Goal: Information Seeking & Learning: Learn about a topic

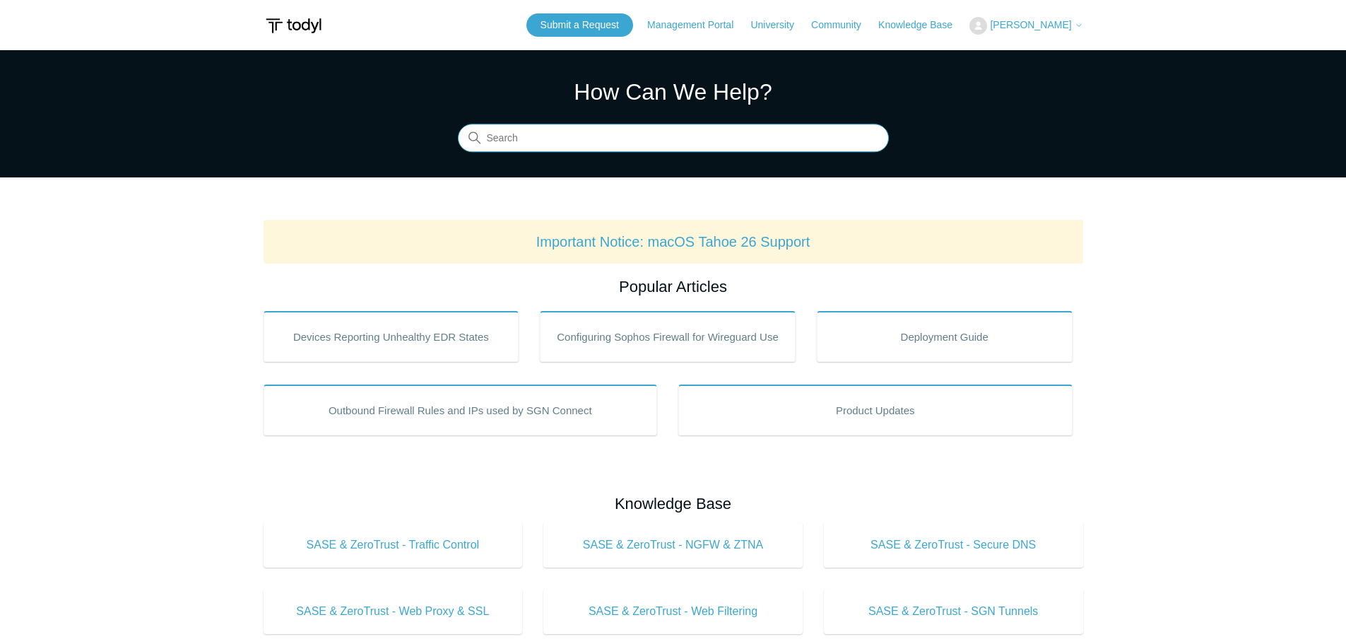
click at [592, 134] on input "Search" at bounding box center [673, 138] width 431 height 28
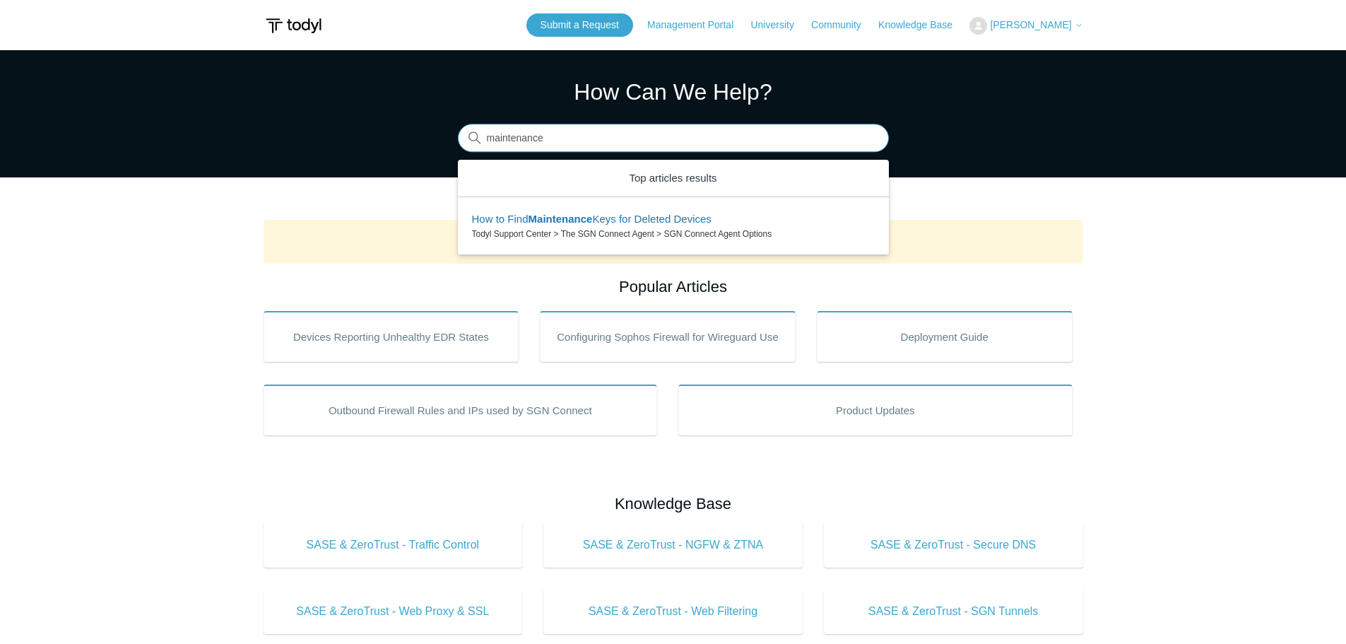
type input "maintenance"
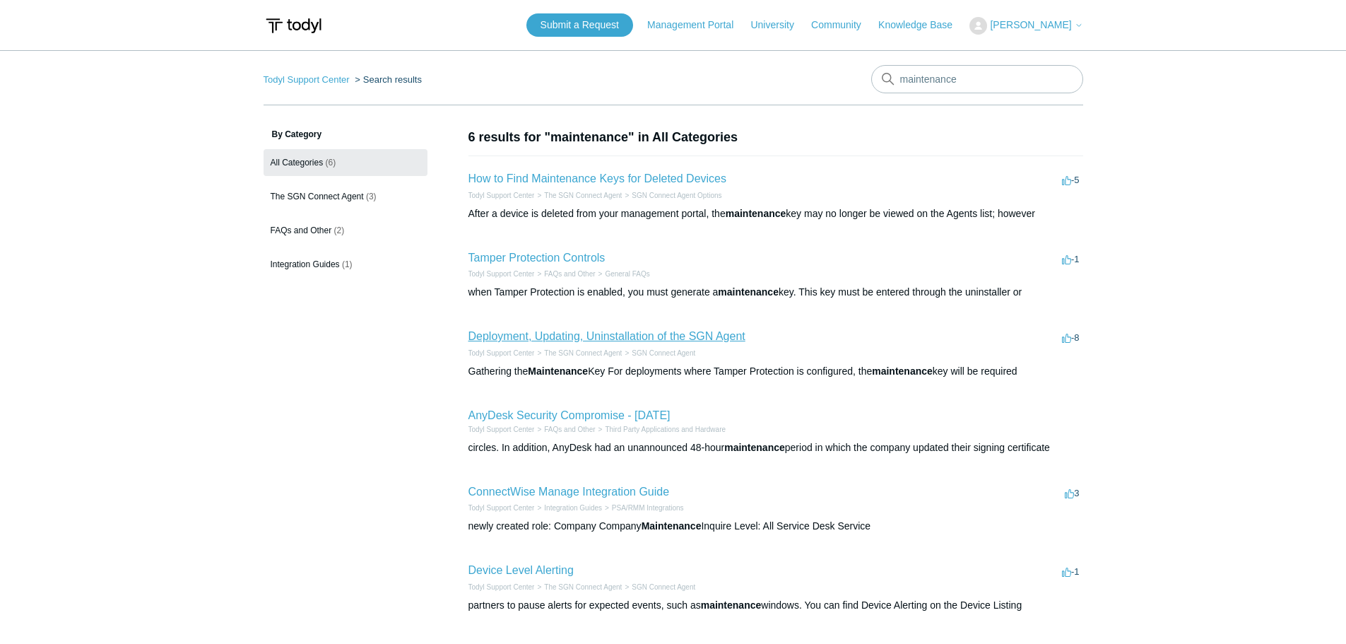
click at [619, 333] on link "Deployment, Updating, Uninstallation of the SGN Agent" at bounding box center [606, 336] width 277 height 12
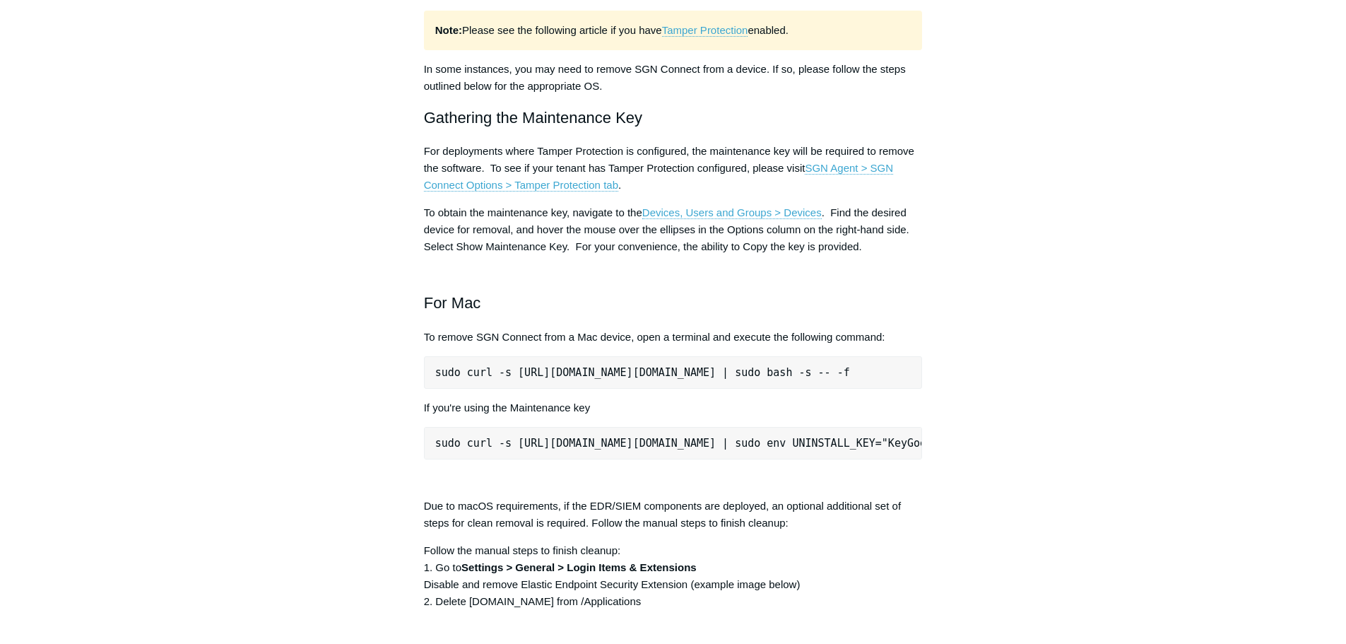
click at [342, 345] on aside "Articles in this section Installation Procedure for macOS 15 (Sequoia) Check to…" at bounding box center [333, 439] width 139 height 3956
click at [514, 191] on link "SGN Agent > SGN Connect Options > Tamper Protection tab" at bounding box center [658, 177] width 469 height 30
